Goal: Task Accomplishment & Management: Manage account settings

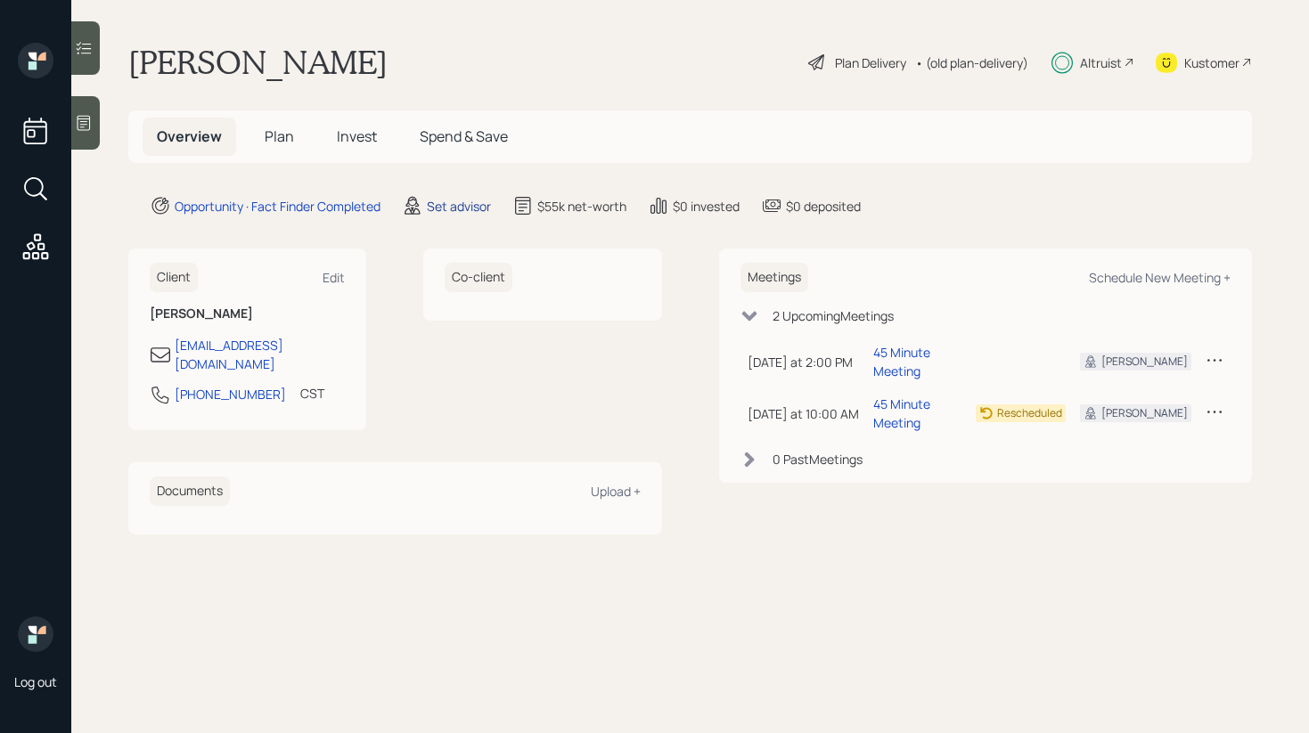
click at [437, 204] on div "Set advisor" at bounding box center [459, 206] width 64 height 19
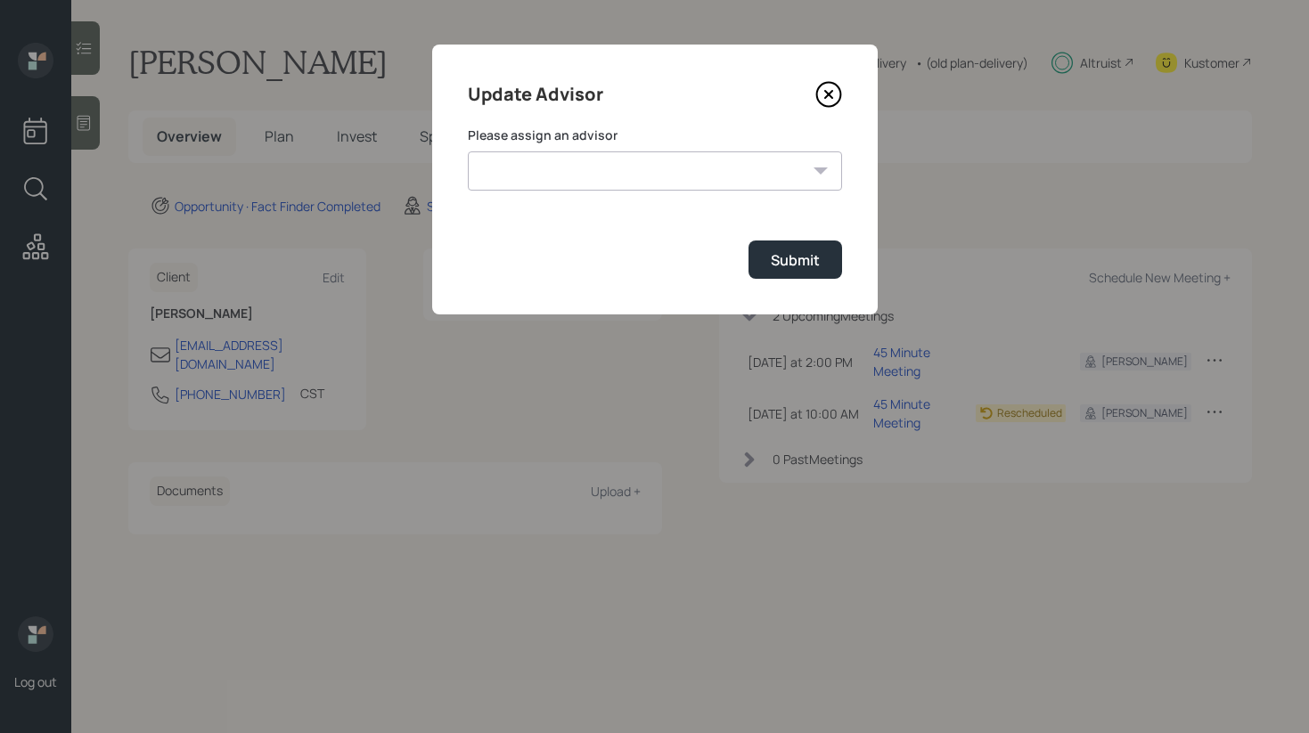
click at [556, 174] on select "[PERSON_NAME] [PERSON_NAME] End [PERSON_NAME] [PERSON_NAME] [PERSON_NAME] [PERS…" at bounding box center [655, 170] width 374 height 39
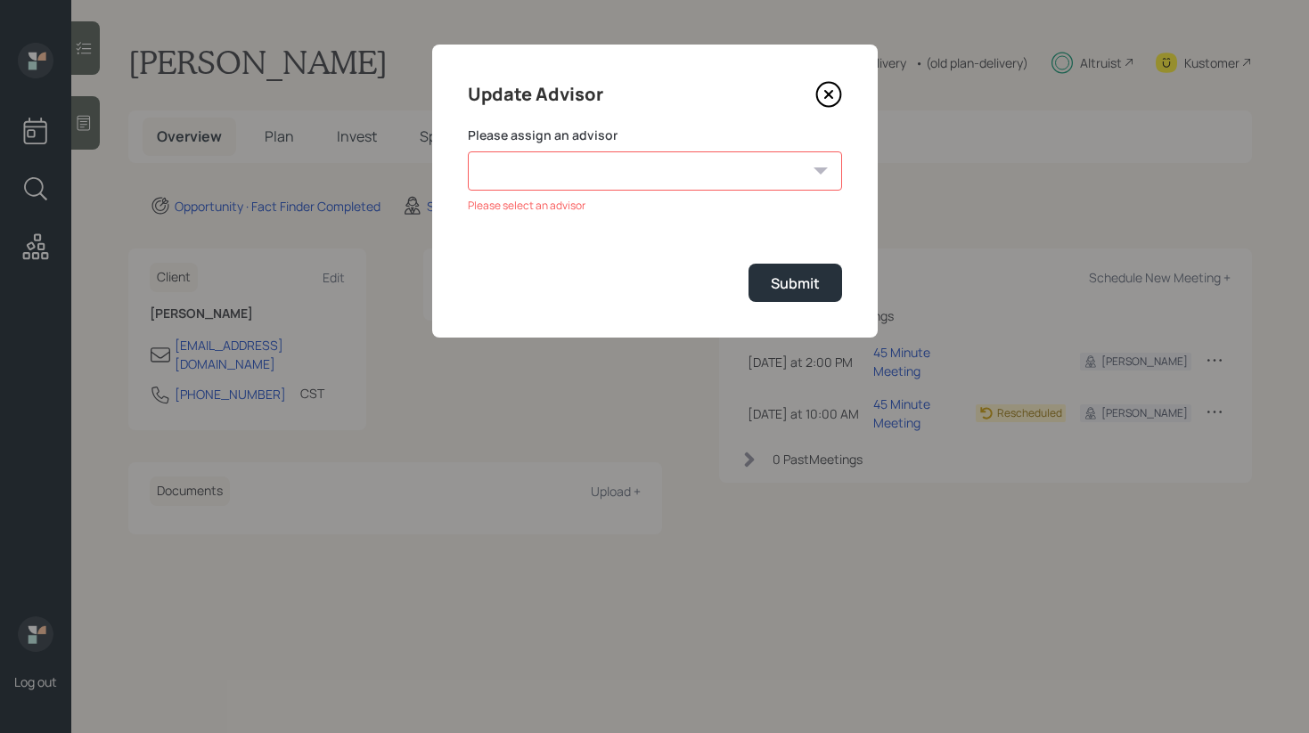
click at [820, 89] on icon at bounding box center [828, 94] width 27 height 27
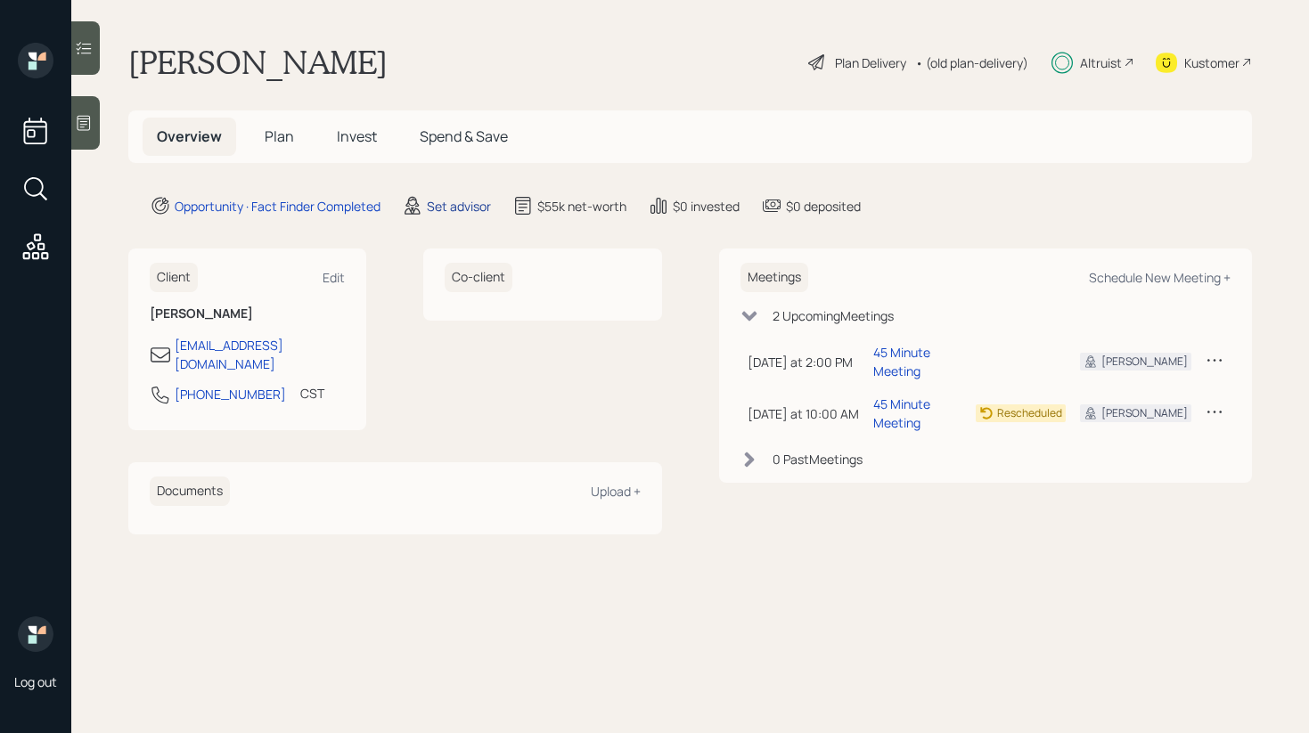
click at [450, 208] on div "Set advisor" at bounding box center [459, 206] width 64 height 19
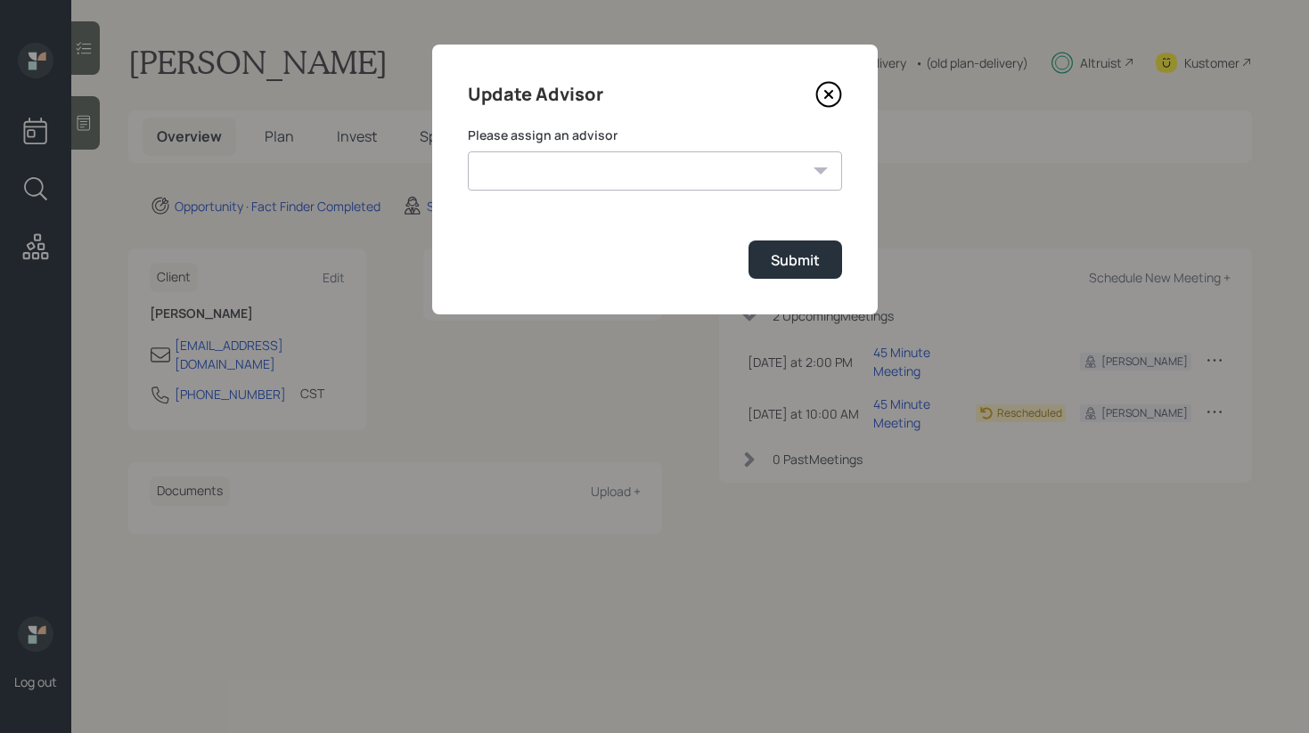
click at [692, 197] on form "Please assign an advisor Jonah Coleman Tyler End Michael Russo Treva Nostdahl E…" at bounding box center [655, 203] width 374 height 152
click at [662, 185] on select "[PERSON_NAME] [PERSON_NAME] End [PERSON_NAME] [PERSON_NAME] [PERSON_NAME] [PERS…" at bounding box center [655, 170] width 374 height 39
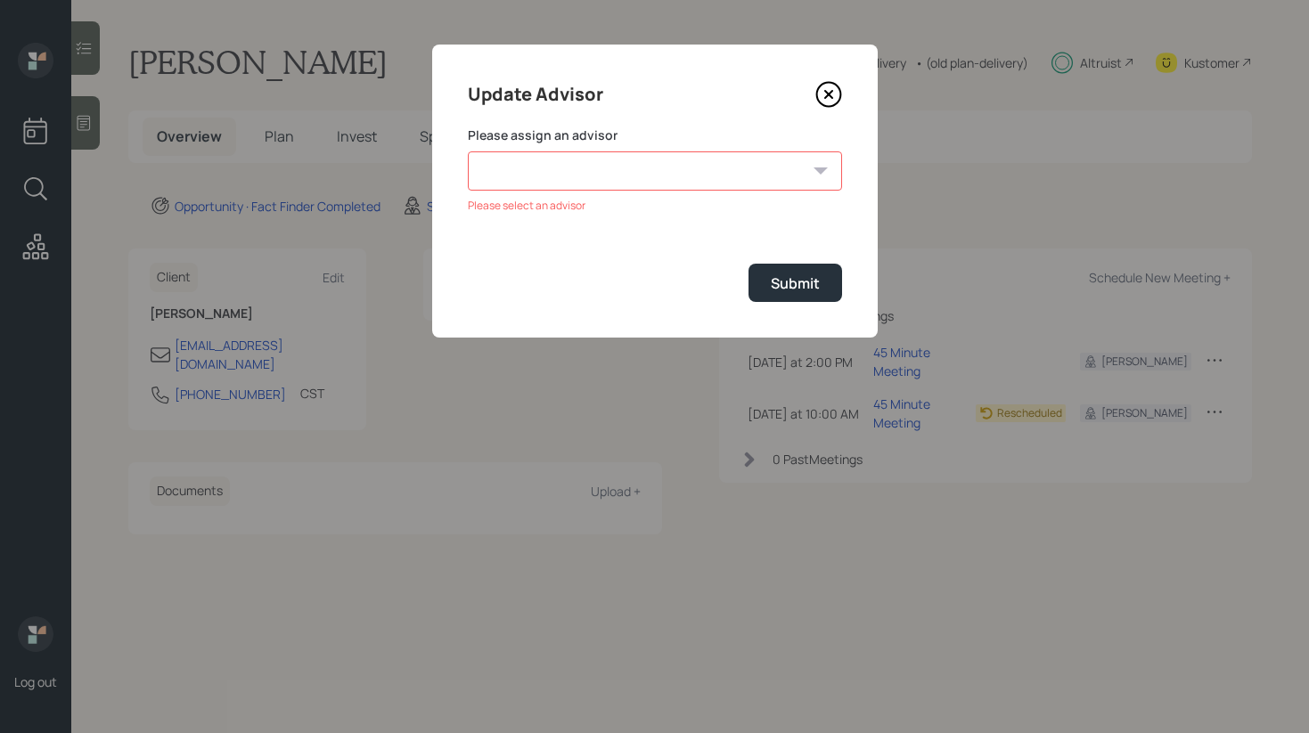
click at [821, 89] on icon at bounding box center [828, 94] width 27 height 27
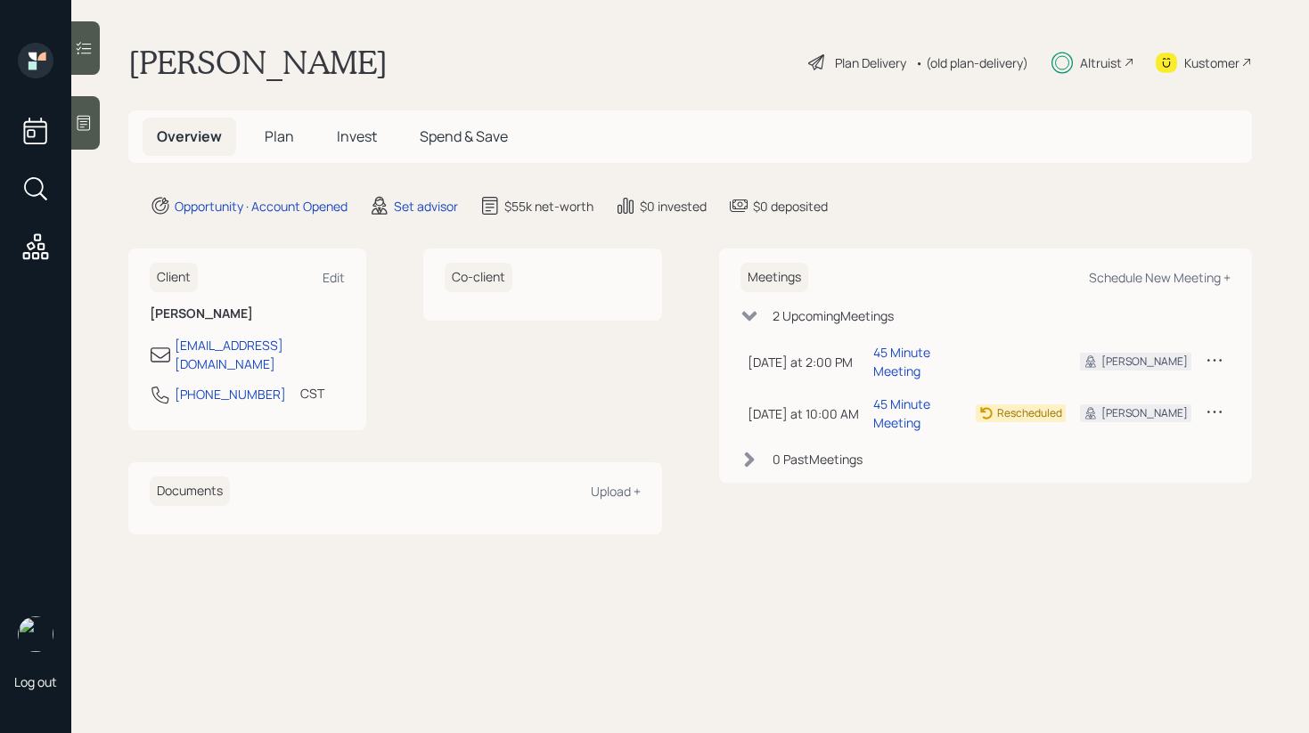
click at [284, 135] on span "Plan" at bounding box center [279, 137] width 29 height 20
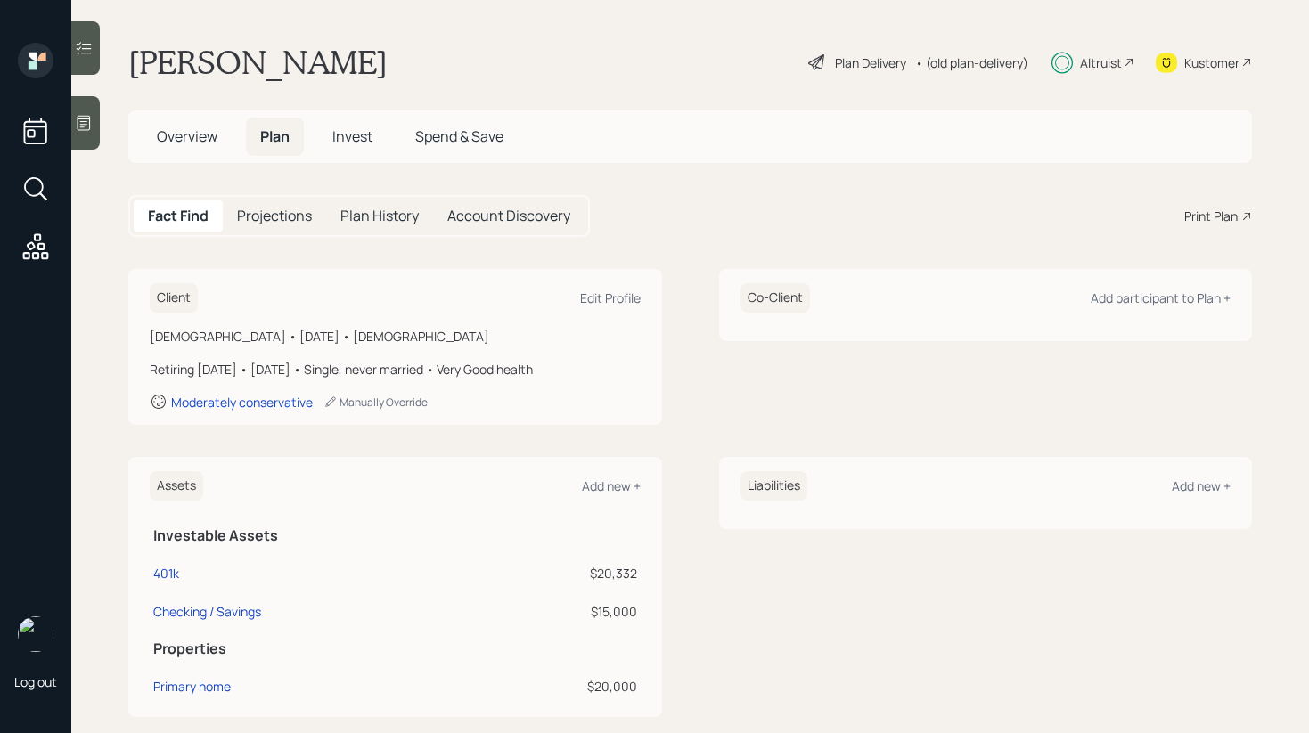
click at [152, 138] on h5 "Overview" at bounding box center [187, 137] width 89 height 38
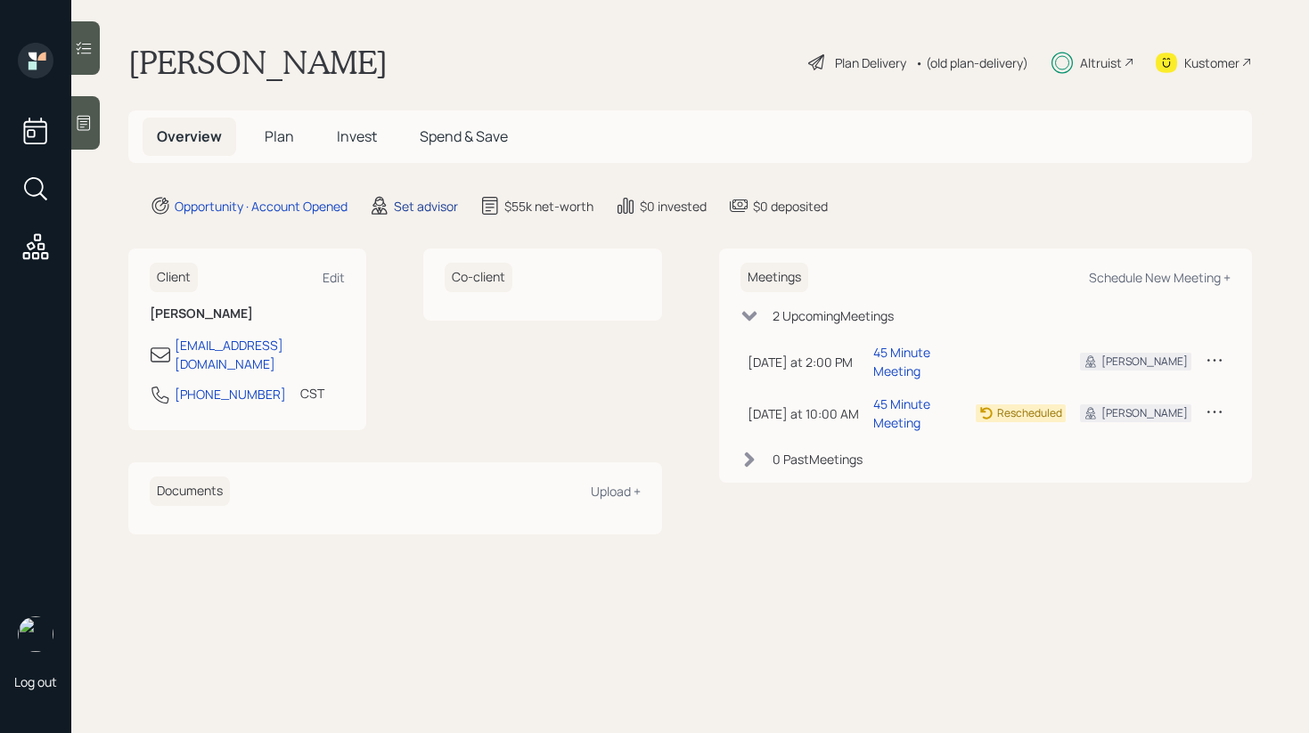
click at [414, 201] on div "Set advisor" at bounding box center [426, 206] width 64 height 19
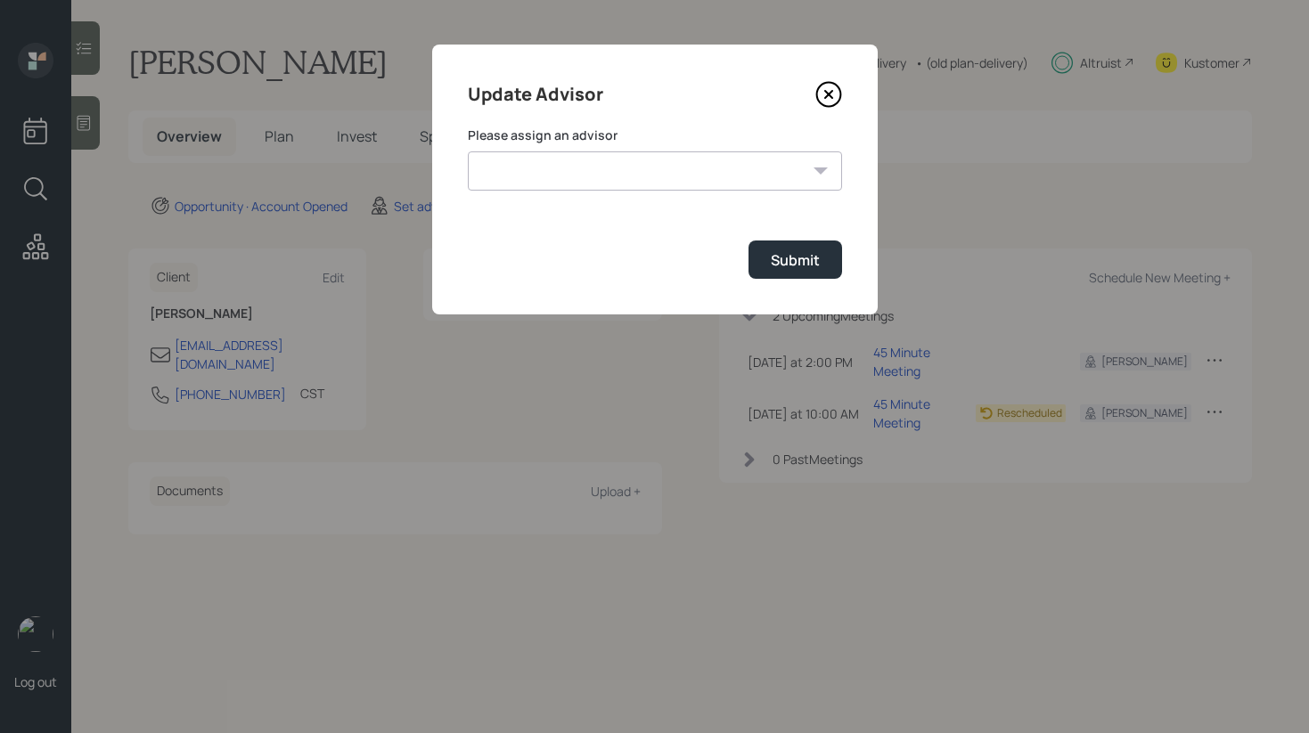
click at [563, 192] on form "Please assign an advisor Jonah Coleman Tyler End Michael Russo Treva Nostdahl E…" at bounding box center [655, 203] width 374 height 152
click at [564, 187] on select "[PERSON_NAME] [PERSON_NAME] End [PERSON_NAME] [PERSON_NAME] [PERSON_NAME] [PERS…" at bounding box center [655, 170] width 374 height 39
click at [834, 96] on icon at bounding box center [828, 94] width 27 height 27
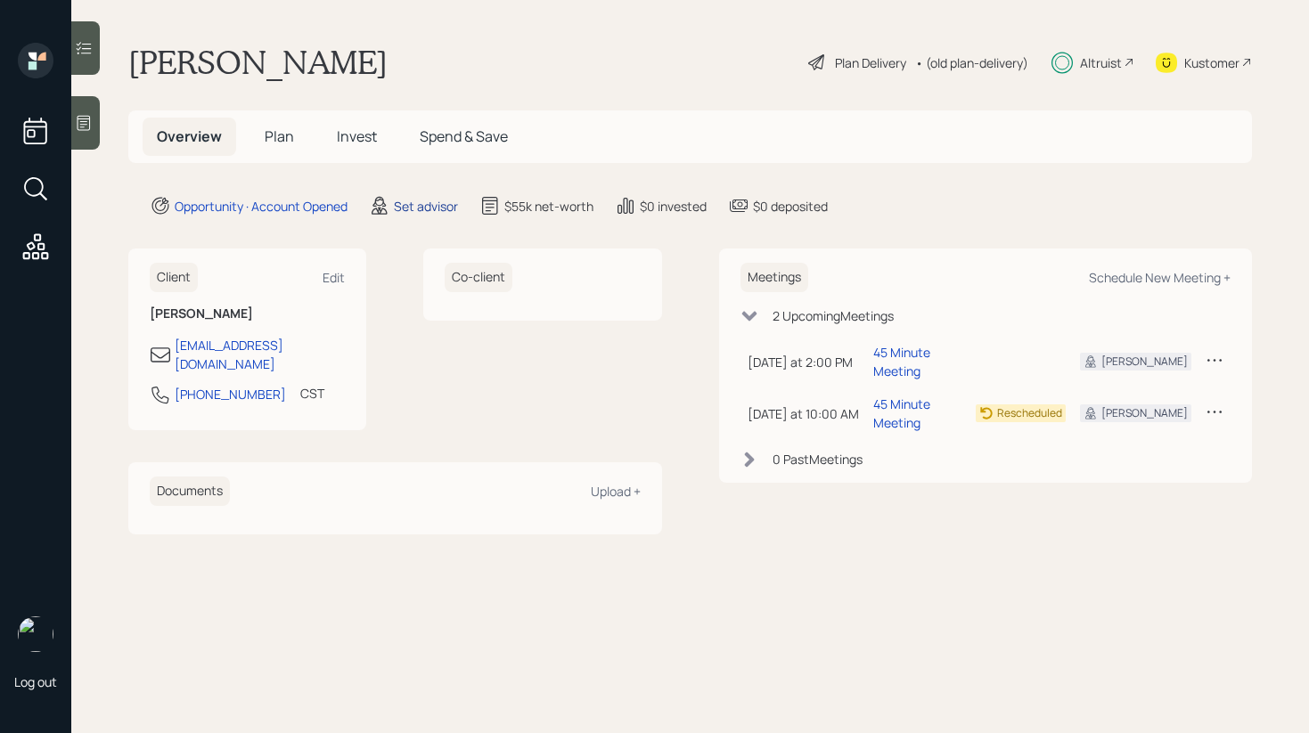
click at [425, 212] on div "Set advisor" at bounding box center [426, 206] width 64 height 19
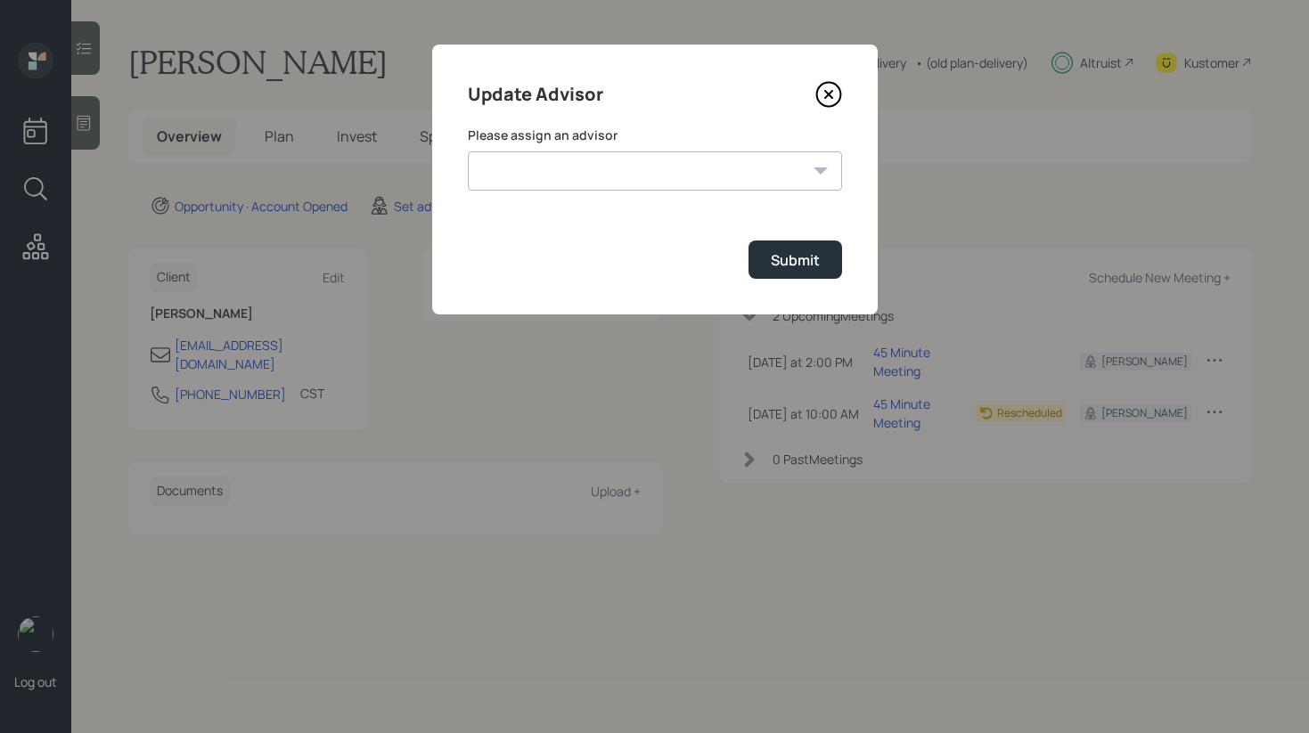
click at [680, 147] on div "Please assign an advisor [PERSON_NAME] [PERSON_NAME] End [PERSON_NAME] [PERSON_…" at bounding box center [655, 159] width 374 height 64
click at [676, 160] on select "[PERSON_NAME] [PERSON_NAME] End [PERSON_NAME] [PERSON_NAME] [PERSON_NAME] [PERS…" at bounding box center [655, 170] width 374 height 39
click at [818, 86] on icon at bounding box center [828, 94] width 27 height 27
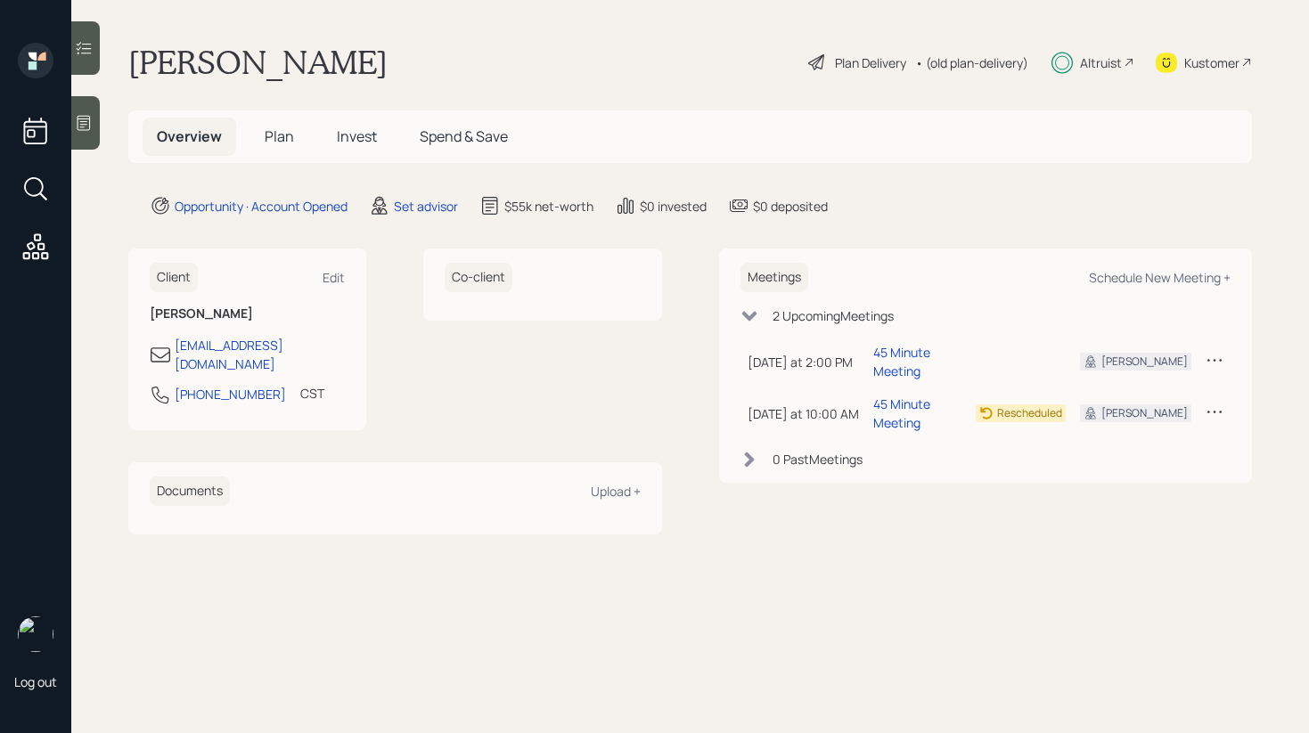
click at [360, 142] on span "Invest" at bounding box center [357, 137] width 40 height 20
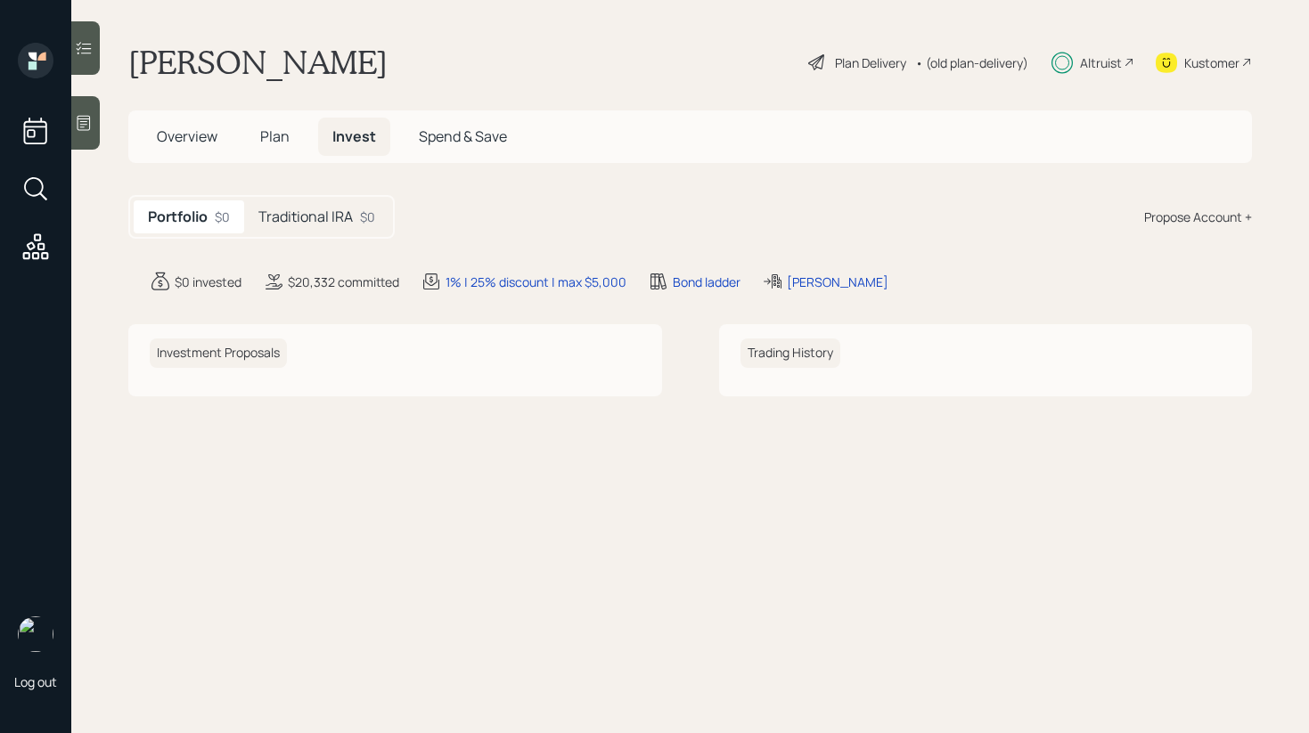
click at [340, 208] on h5 "Traditional IRA" at bounding box center [305, 216] width 94 height 17
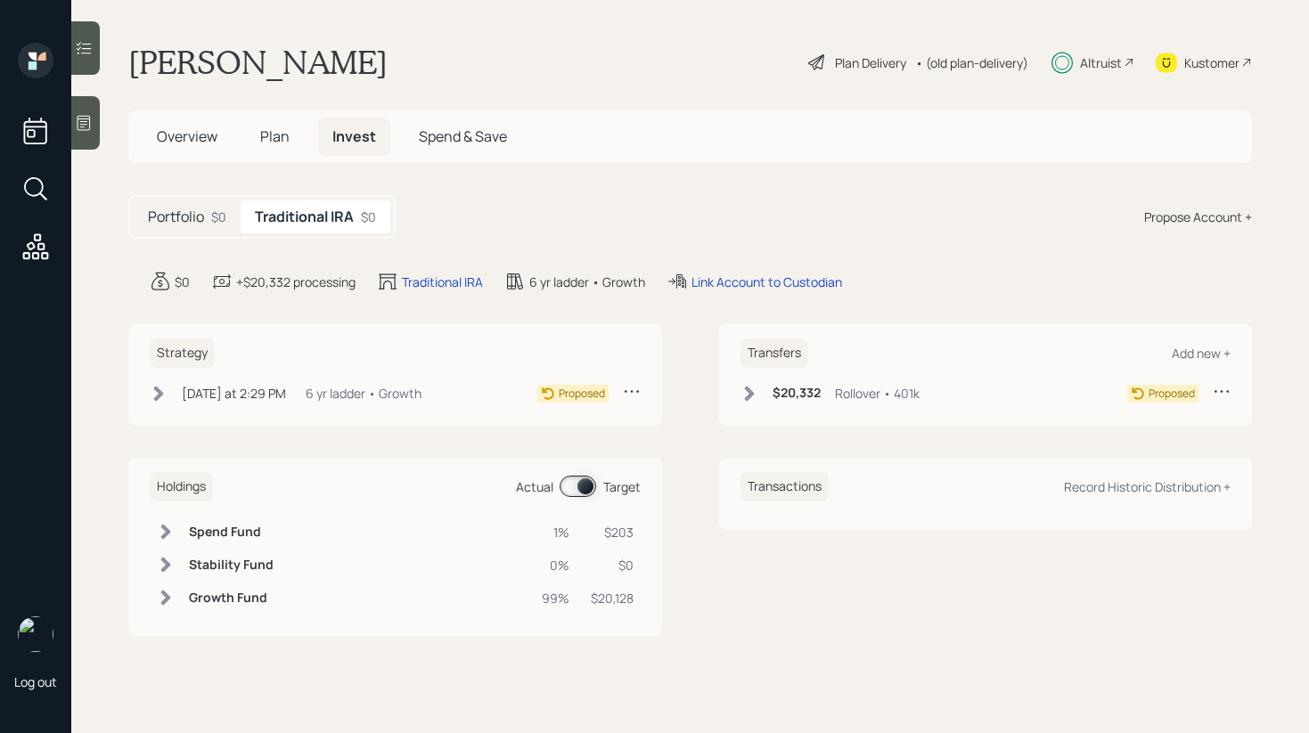
click at [742, 399] on icon at bounding box center [749, 394] width 18 height 18
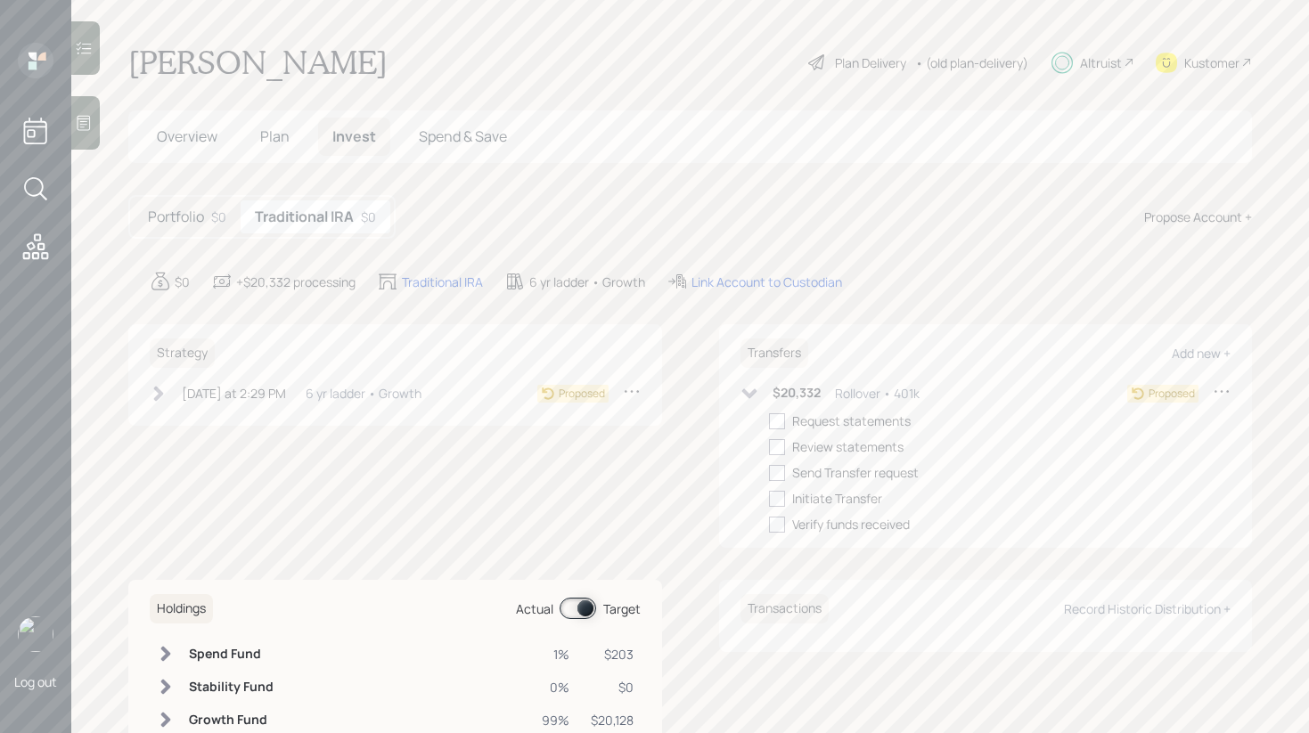
click at [163, 401] on icon at bounding box center [159, 394] width 18 height 18
click at [163, 400] on icon at bounding box center [159, 394] width 18 height 18
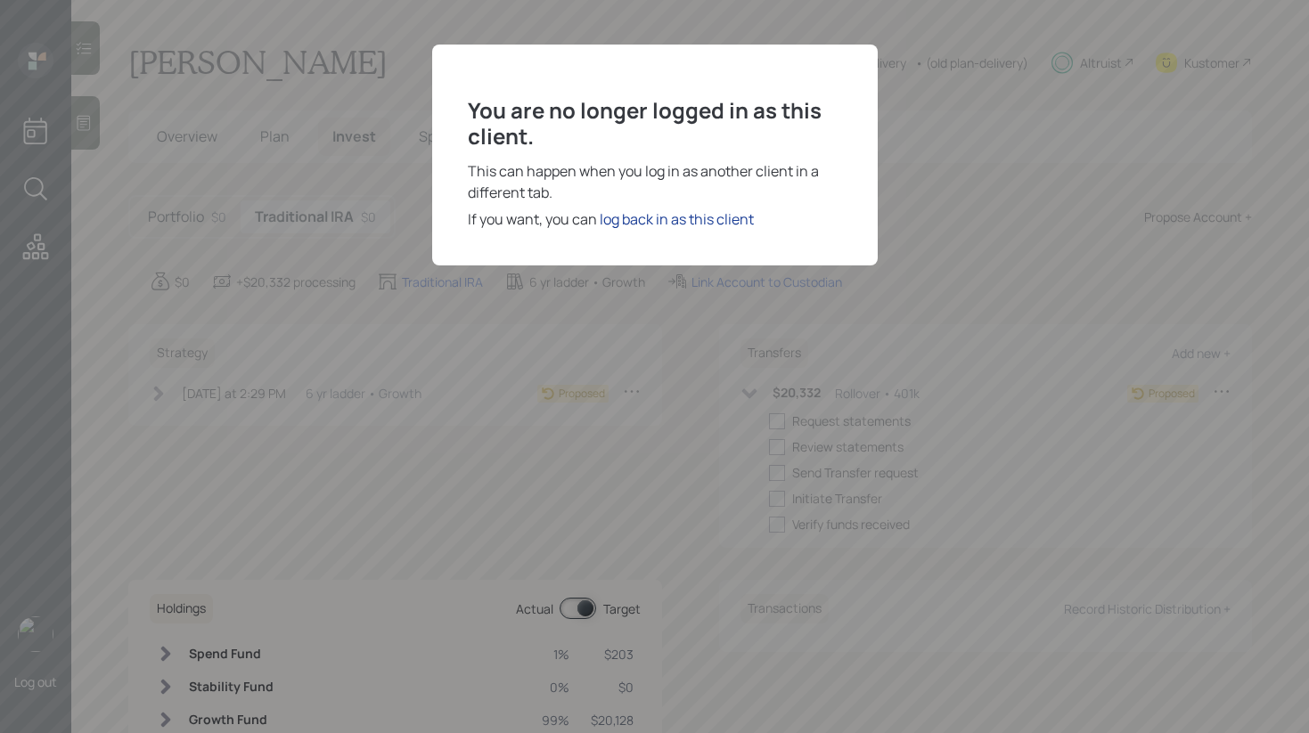
click at [621, 211] on div "log back in as this client" at bounding box center [677, 218] width 154 height 21
